Goal: Obtain resource: Download file/media

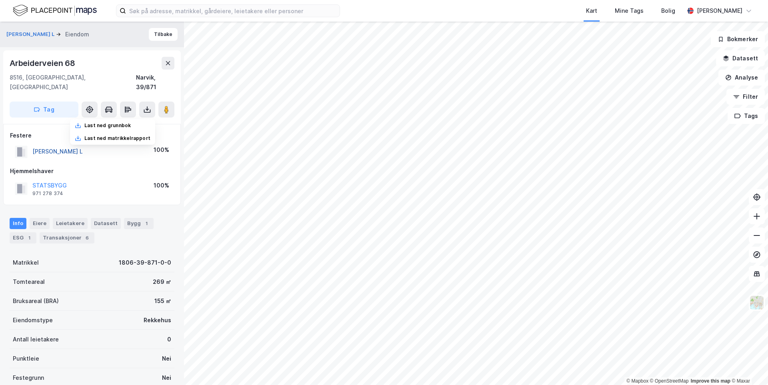
click at [0, 0] on button "[PERSON_NAME] L" at bounding box center [0, 0] width 0 height 0
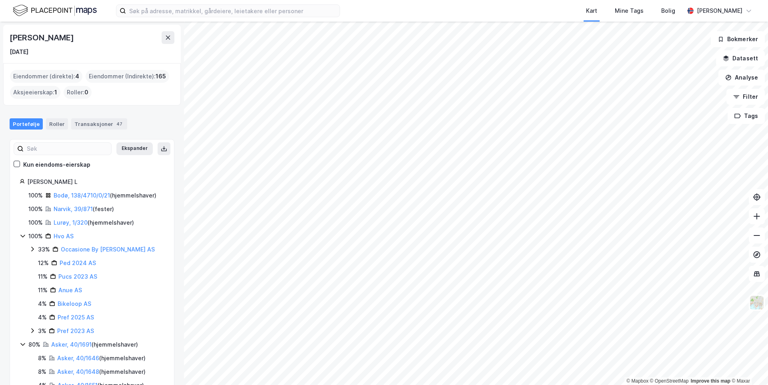
click at [22, 237] on icon at bounding box center [23, 236] width 6 height 6
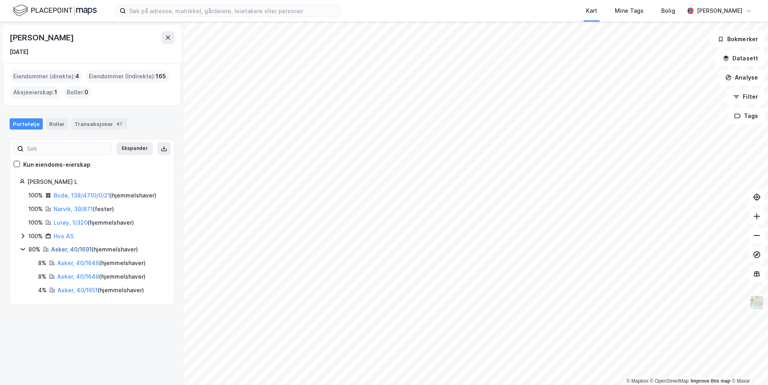
click at [75, 249] on link "Asker, 40/1691" at bounding box center [71, 249] width 40 height 7
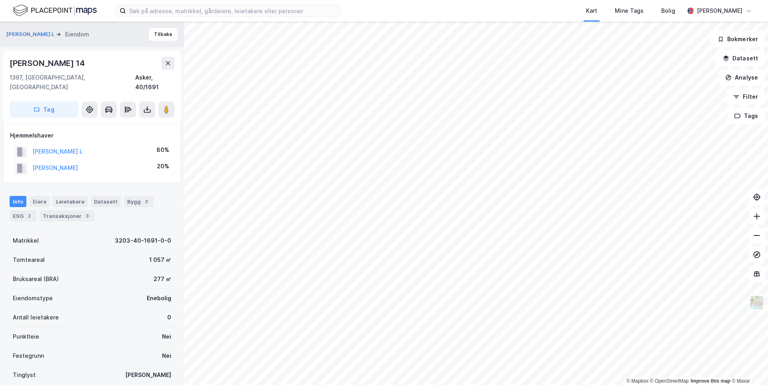
drag, startPoint x: 11, startPoint y: 61, endPoint x: 106, endPoint y: 65, distance: 95.3
click at [106, 65] on div "[PERSON_NAME] 14" at bounding box center [92, 63] width 165 height 13
copy div "[PERSON_NAME] 14"
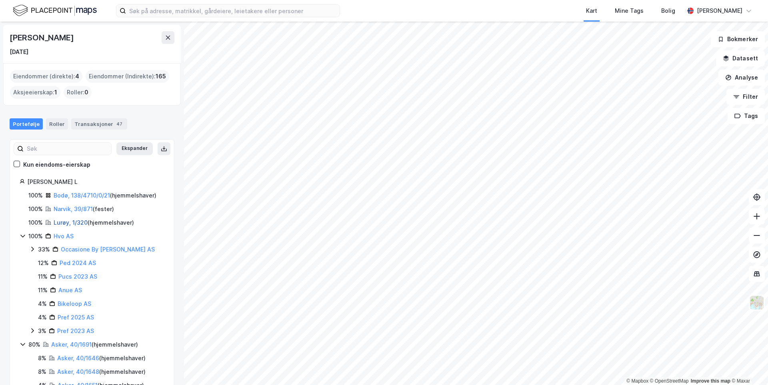
click at [68, 222] on link "Lurøy, 1/320" at bounding box center [71, 222] width 34 height 7
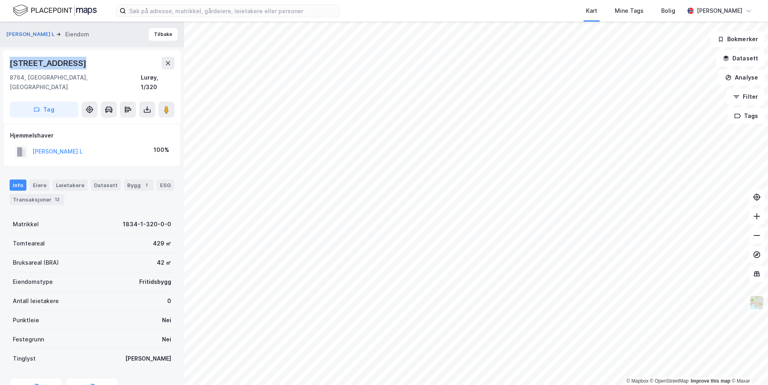
drag, startPoint x: 86, startPoint y: 60, endPoint x: 4, endPoint y: 59, distance: 82.1
click at [4, 59] on div "[STREET_ADDRESS]" at bounding box center [92, 87] width 178 height 74
copy div "[STREET_ADDRESS]"
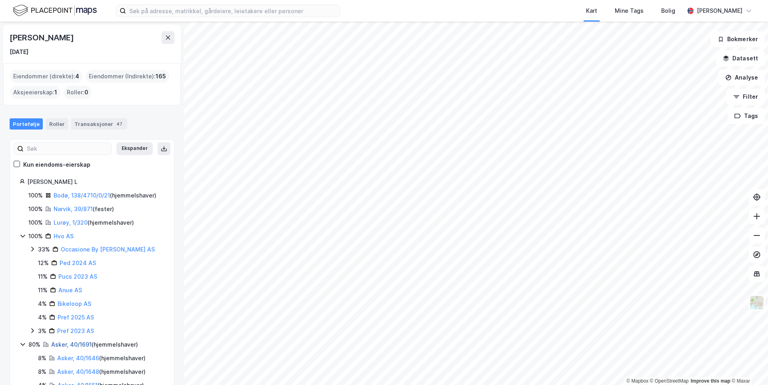
click at [63, 346] on link "Asker, 40/1691" at bounding box center [71, 344] width 40 height 7
click at [61, 223] on link "Lurøy, 1/320" at bounding box center [71, 222] width 34 height 7
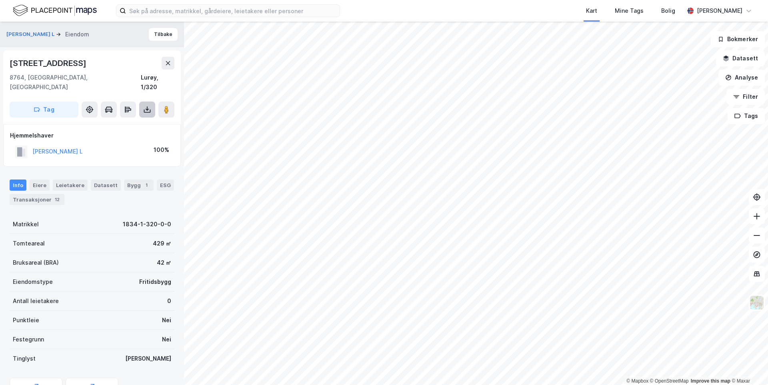
click at [145, 104] on button at bounding box center [147, 110] width 16 height 16
click at [132, 120] on div "Last ned grunnbok" at bounding box center [112, 125] width 85 height 13
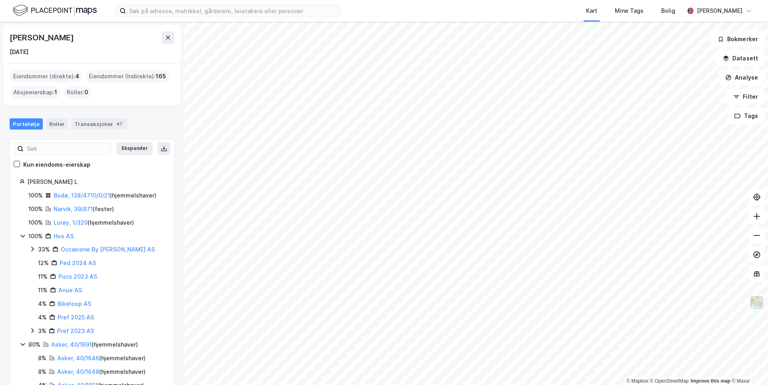
click at [18, 236] on div "[PERSON_NAME] L 100% [GEOGRAPHIC_DATA], 138/4710/0/21 ( hjemmelshaver ) 100% Na…" at bounding box center [92, 283] width 164 height 213
click at [23, 237] on icon at bounding box center [23, 236] width 6 height 6
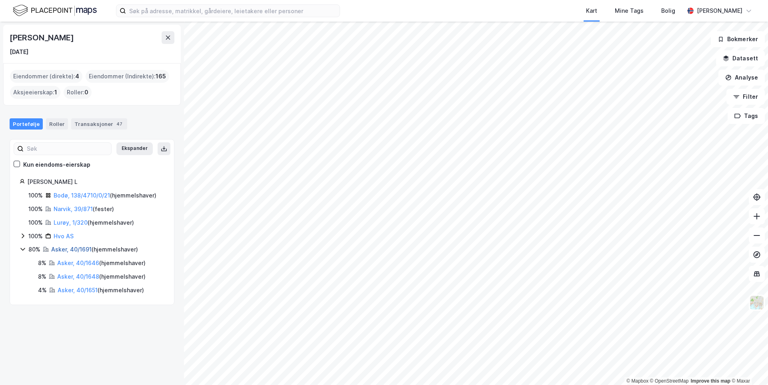
click at [61, 251] on link "Asker, 40/1691" at bounding box center [71, 249] width 40 height 7
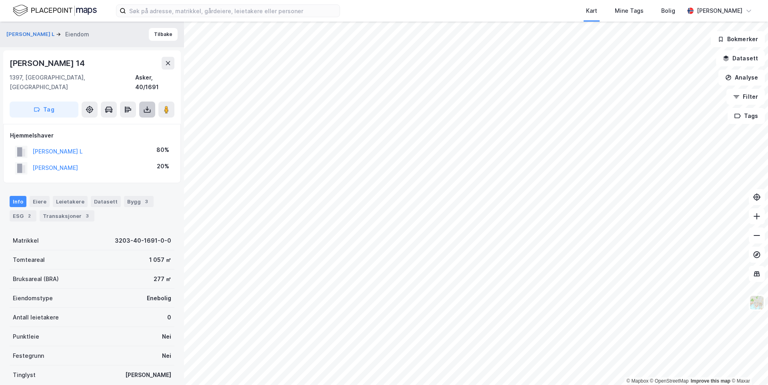
click at [147, 106] on icon at bounding box center [147, 110] width 8 height 8
click at [146, 119] on div "Last ned grunnbok" at bounding box center [112, 125] width 85 height 13
click at [0, 0] on button "[PERSON_NAME] L" at bounding box center [0, 0] width 0 height 0
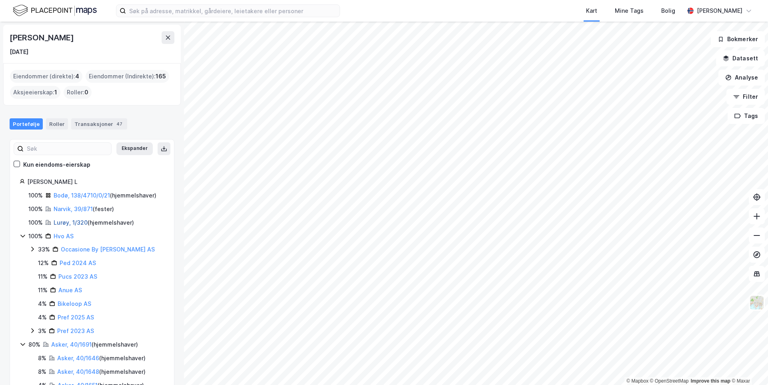
click at [73, 220] on link "Lurøy, 1/320" at bounding box center [71, 222] width 34 height 7
